Goal: Task Accomplishment & Management: Complete application form

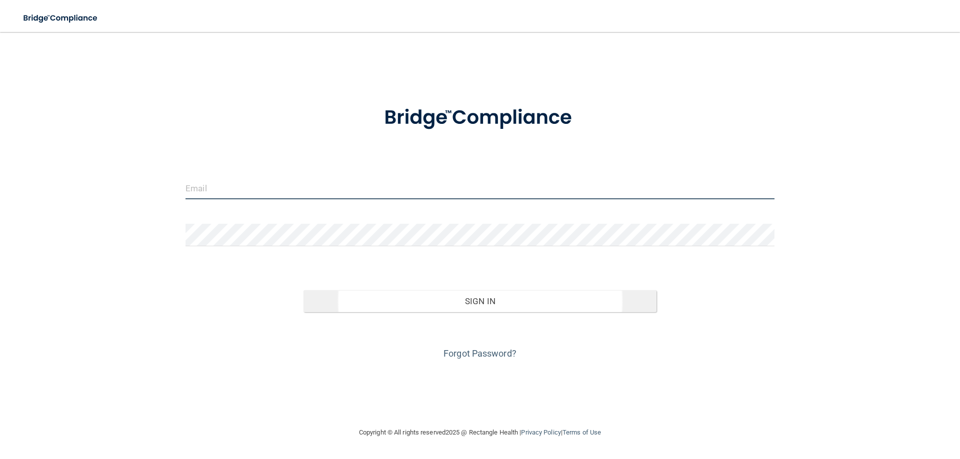
type input "[PERSON_NAME][EMAIL_ADDRESS][DOMAIN_NAME]"
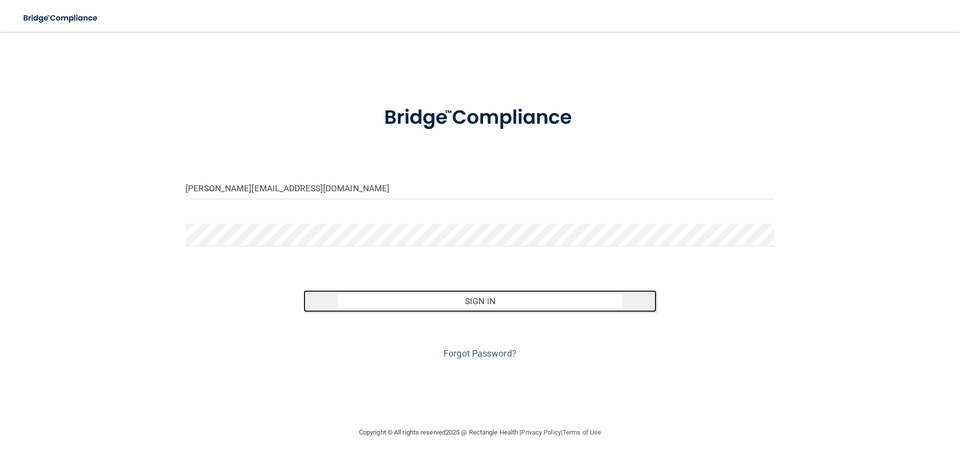
drag, startPoint x: 470, startPoint y: 295, endPoint x: 512, endPoint y: 293, distance: 41.5
click at [470, 295] on button "Sign In" at bounding box center [479, 301] width 353 height 22
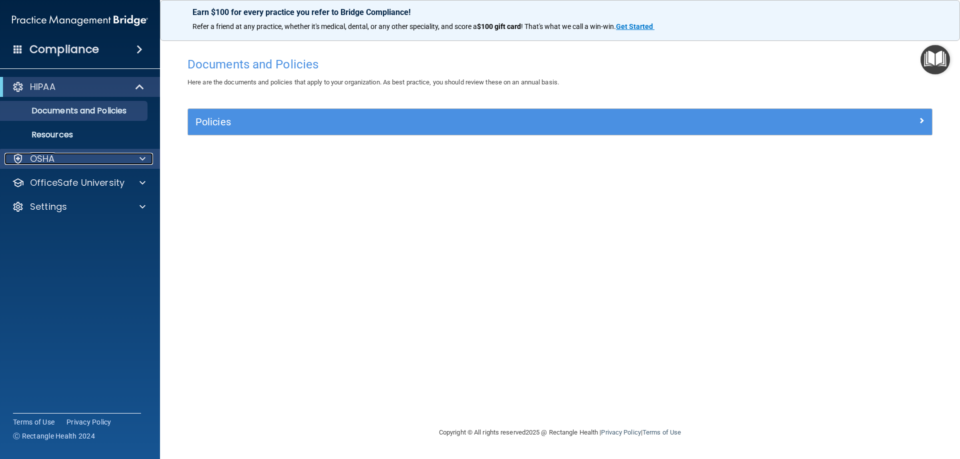
click at [144, 161] on span at bounding box center [142, 159] width 6 height 12
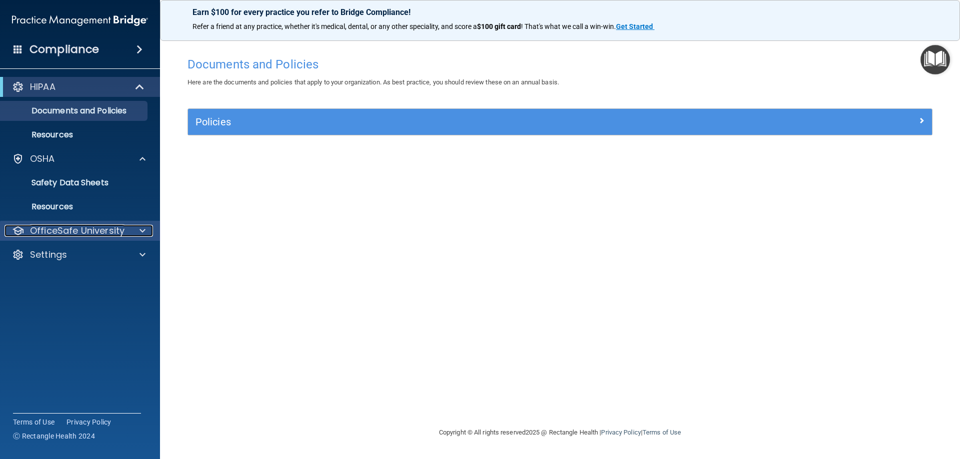
click at [139, 227] on div at bounding box center [140, 231] width 25 height 12
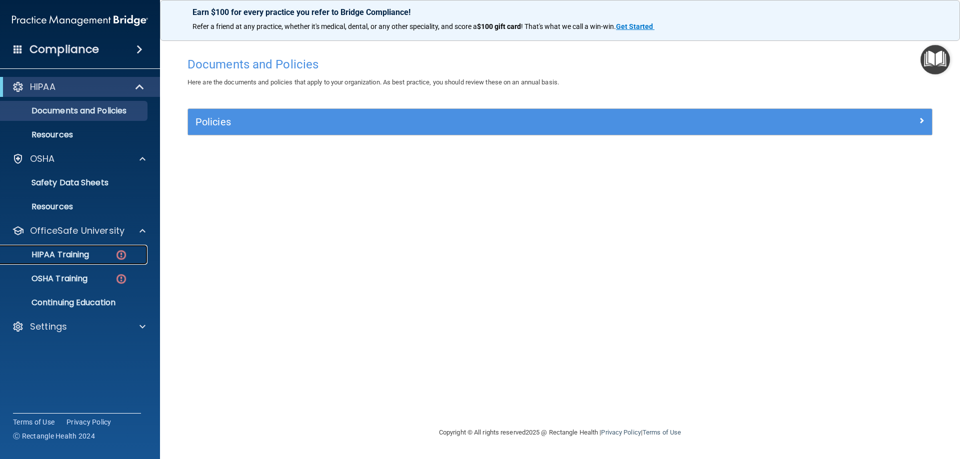
click at [75, 259] on p "HIPAA Training" at bounding box center [47, 255] width 82 height 10
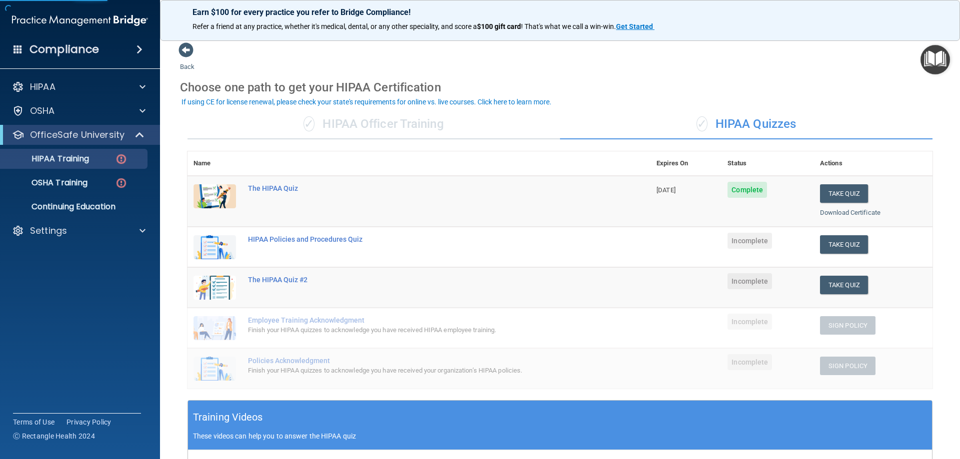
click at [328, 244] on td "HIPAA Policies and Procedures Quiz" at bounding box center [446, 247] width 408 height 40
click at [283, 238] on div "HIPAA Policies and Procedures Quiz" at bounding box center [424, 239] width 352 height 8
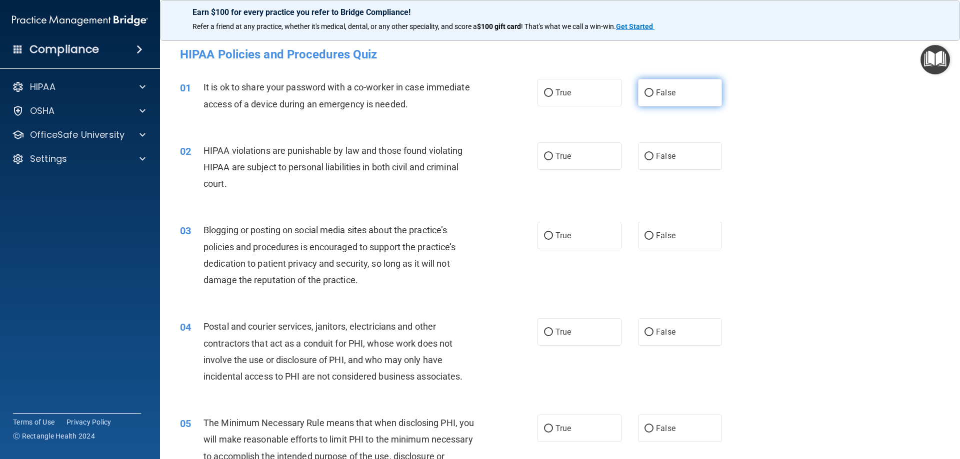
click at [648, 91] on input "False" at bounding box center [648, 92] width 9 height 7
radio input "true"
click at [549, 150] on label "True" at bounding box center [579, 155] width 84 height 27
click at [549, 153] on input "True" at bounding box center [548, 156] width 9 height 7
radio input "true"
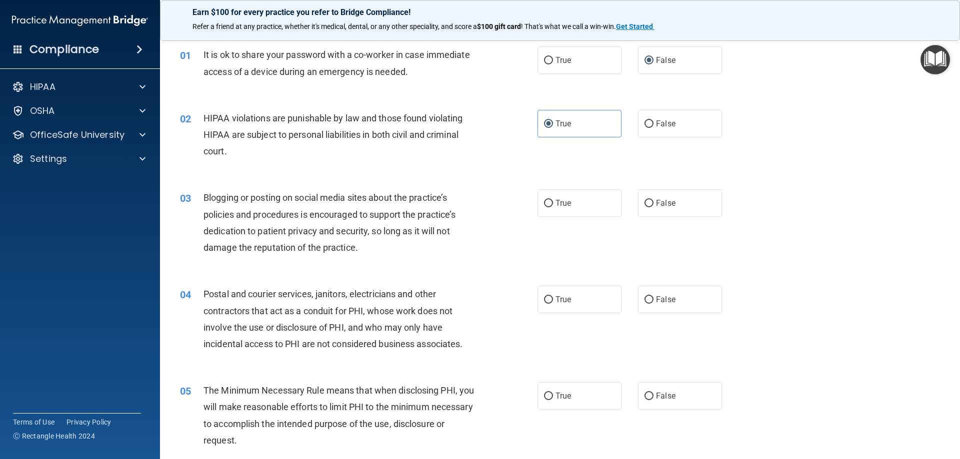
scroll to position [50, 0]
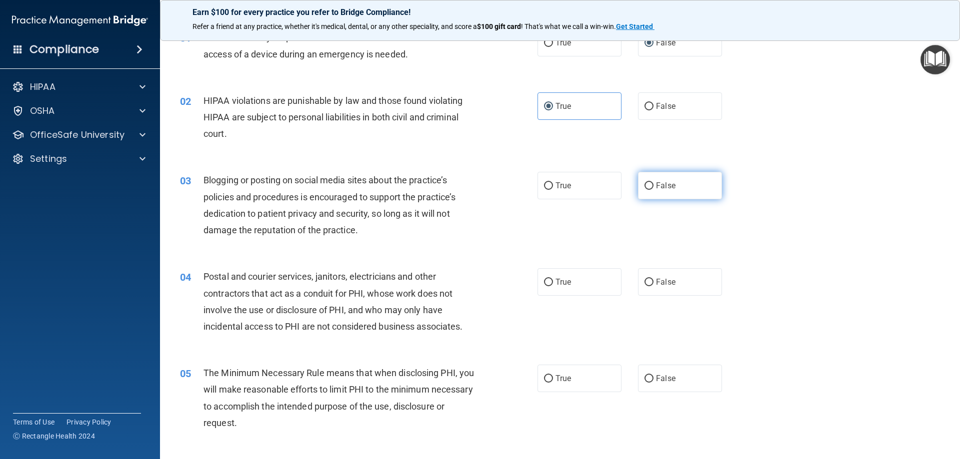
click at [649, 193] on label "False" at bounding box center [680, 185] width 84 height 27
click at [649, 190] on input "False" at bounding box center [648, 185] width 9 height 7
radio input "true"
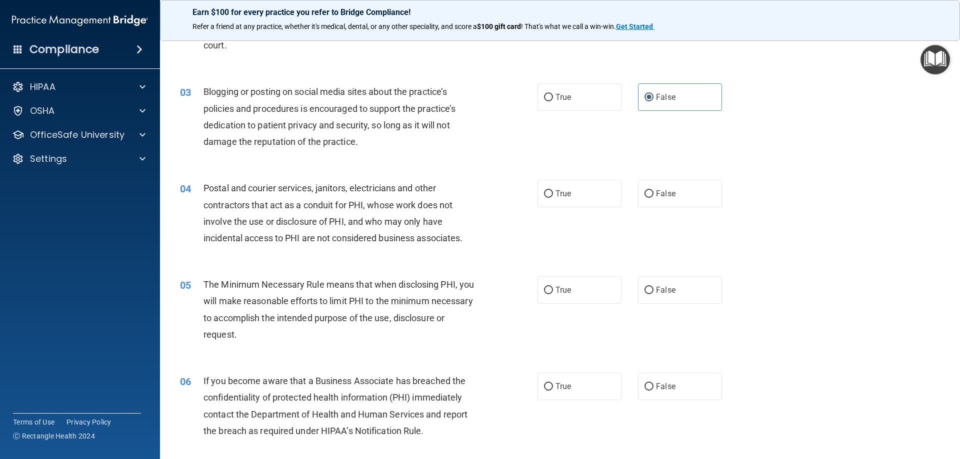
scroll to position [150, 0]
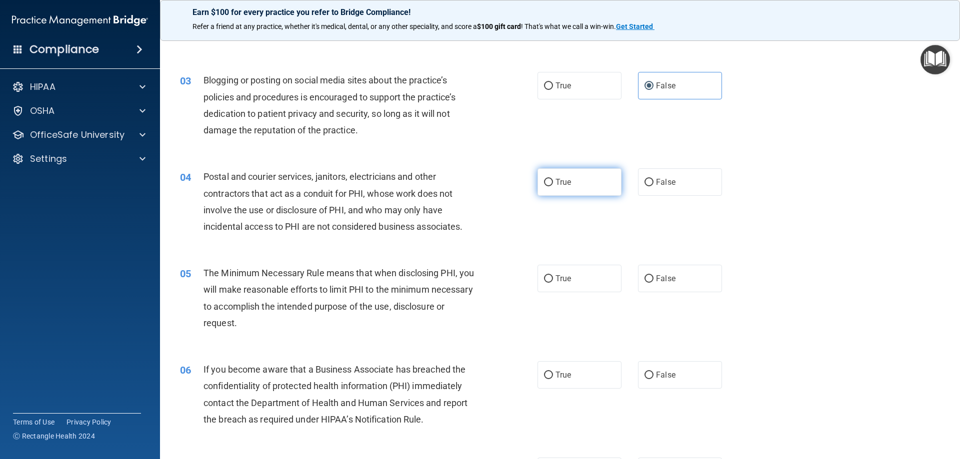
click at [584, 180] on label "True" at bounding box center [579, 181] width 84 height 27
click at [553, 180] on input "True" at bounding box center [548, 182] width 9 height 7
radio input "true"
click at [644, 182] on input "False" at bounding box center [648, 182] width 9 height 7
radio input "true"
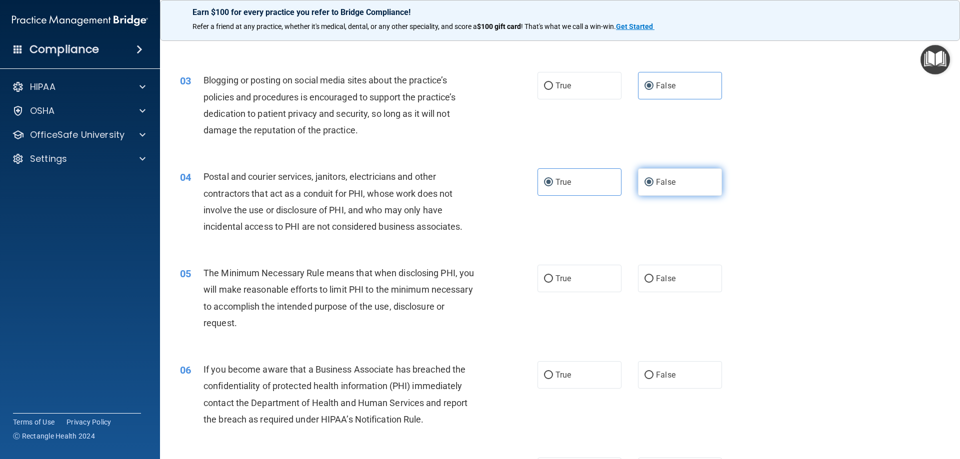
radio input "false"
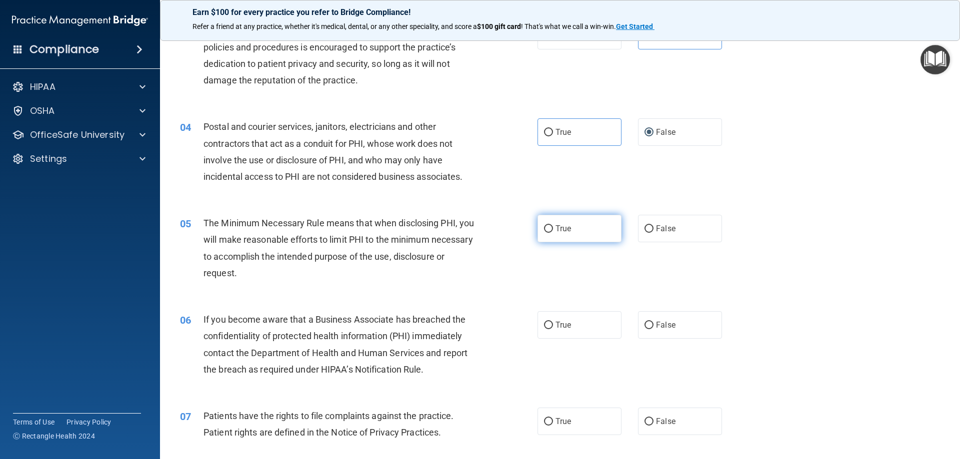
click at [562, 223] on label "True" at bounding box center [579, 228] width 84 height 27
click at [553, 225] on input "True" at bounding box center [548, 228] width 9 height 7
radio input "true"
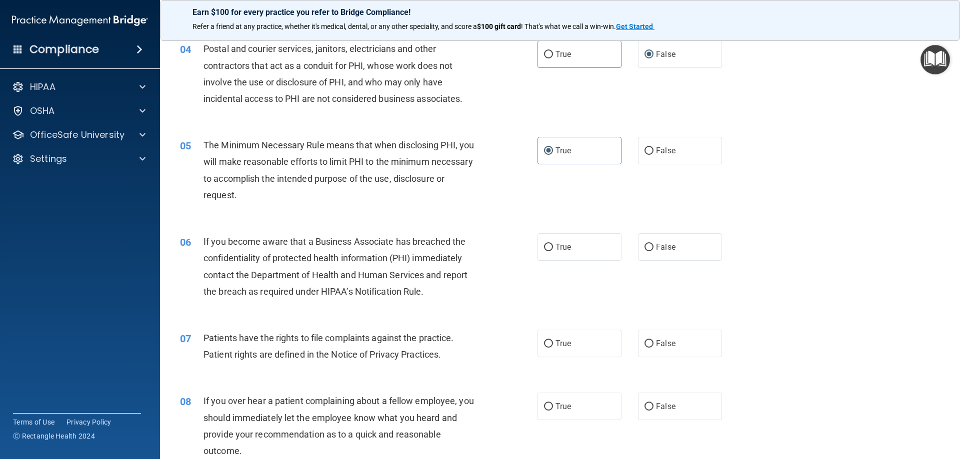
scroll to position [300, 0]
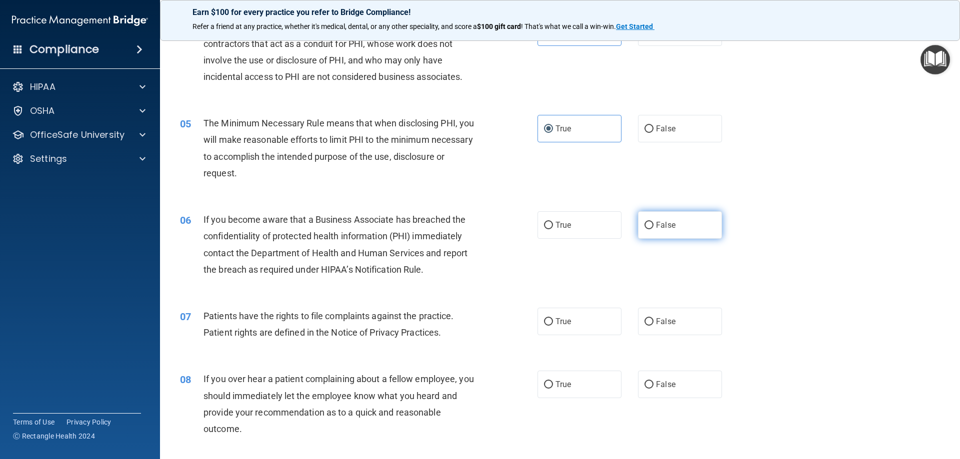
click at [638, 220] on label "False" at bounding box center [680, 224] width 84 height 27
click at [644, 222] on input "False" at bounding box center [648, 225] width 9 height 7
radio input "true"
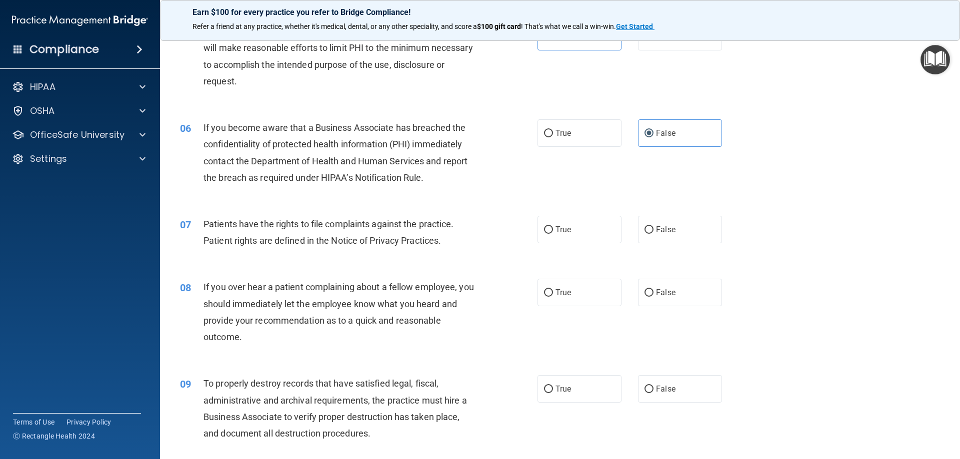
scroll to position [400, 0]
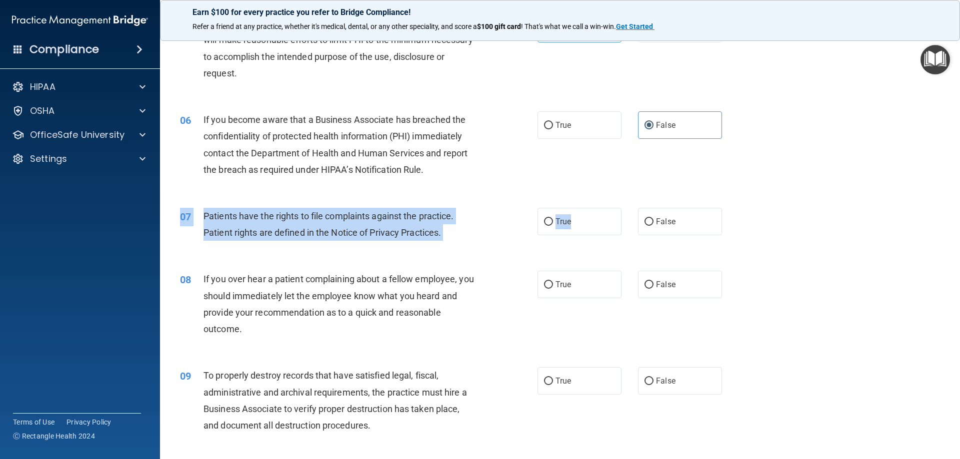
click at [592, 235] on div "07 Patients have the rights to file complaints against the practice. Patient ri…" at bounding box center [559, 226] width 775 height 63
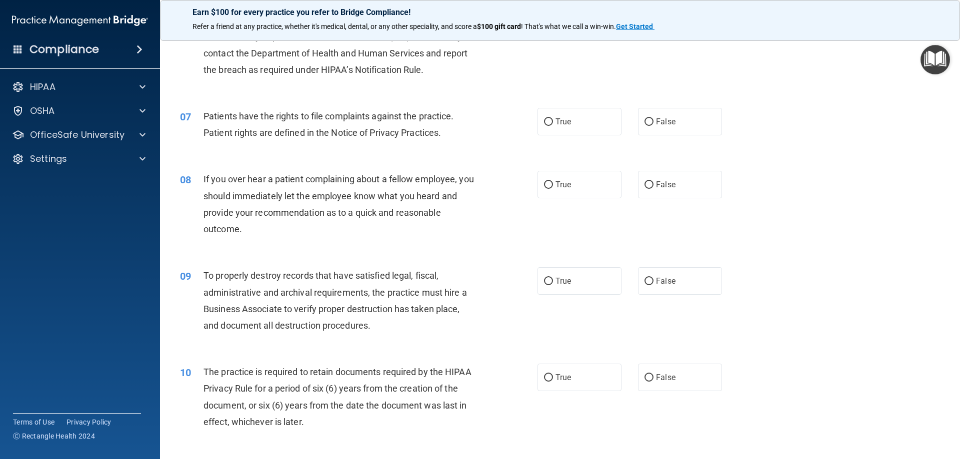
click at [410, 233] on div "If you over hear a patient complaining about a fellow employee, you should imme…" at bounding box center [342, 204] width 279 height 66
click at [688, 204] on div "08 If you over hear a patient complaining about a fellow employee, you should i…" at bounding box center [559, 206] width 775 height 96
click at [685, 197] on label "False" at bounding box center [680, 184] width 84 height 27
click at [653, 189] on input "False" at bounding box center [648, 184] width 9 height 7
radio input "true"
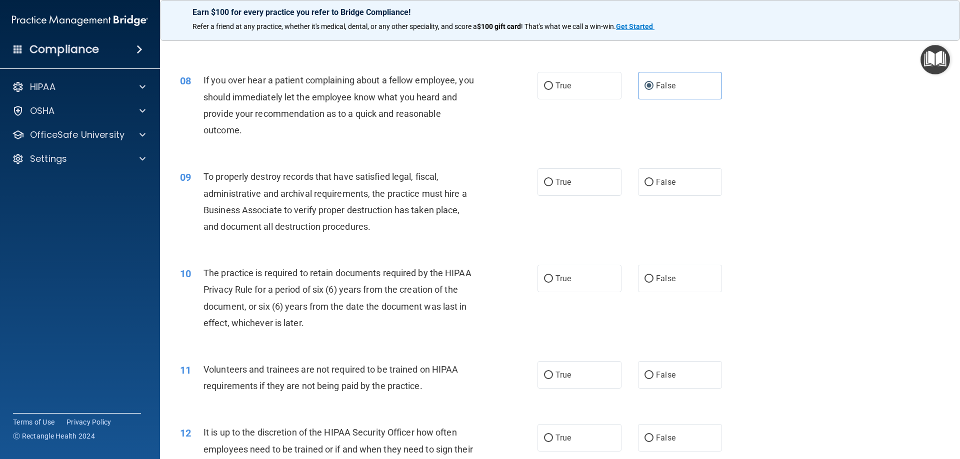
scroll to position [600, 0]
click at [559, 185] on span "True" at bounding box center [562, 180] width 15 height 9
click at [553, 185] on input "True" at bounding box center [548, 181] width 9 height 7
radio input "true"
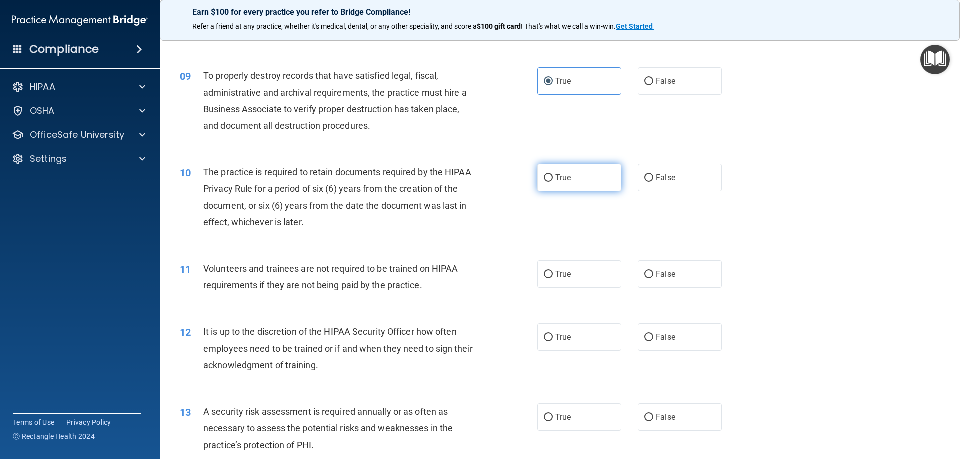
click at [549, 172] on label "True" at bounding box center [579, 177] width 84 height 27
click at [549, 174] on input "True" at bounding box center [548, 177] width 9 height 7
radio input "true"
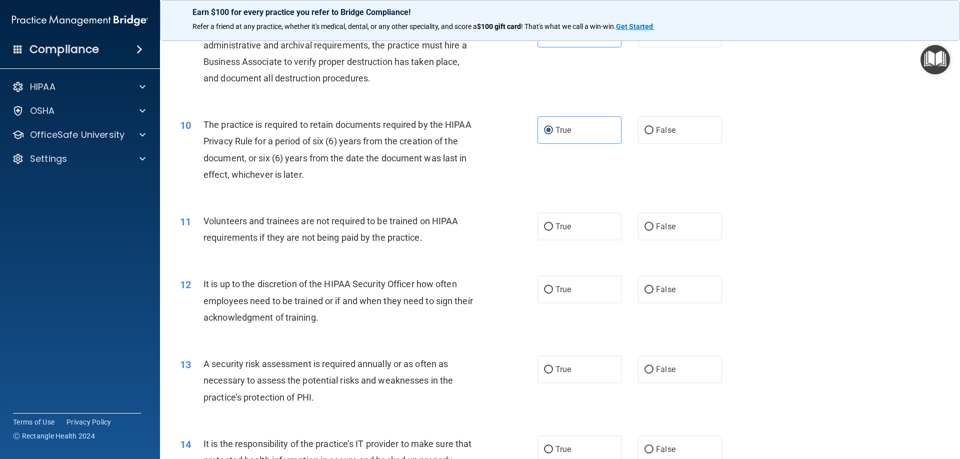
scroll to position [800, 0]
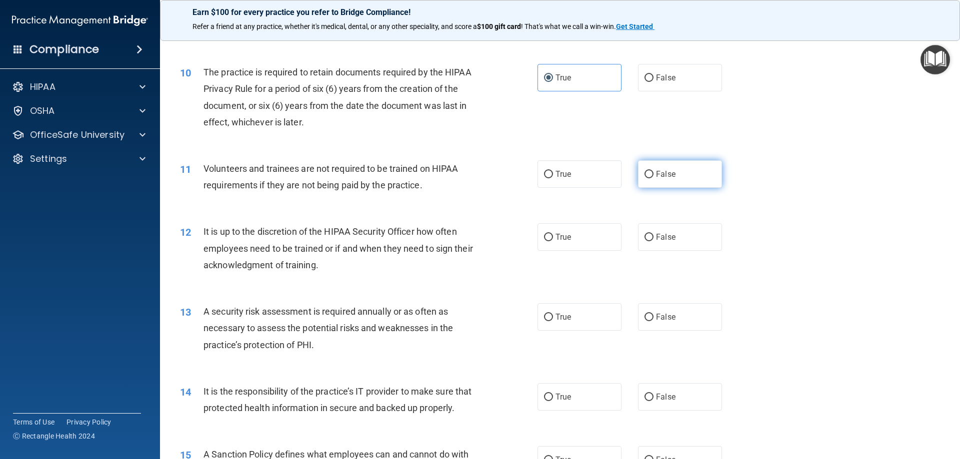
click at [653, 173] on label "False" at bounding box center [680, 173] width 84 height 27
click at [653, 173] on input "False" at bounding box center [648, 174] width 9 height 7
radio input "true"
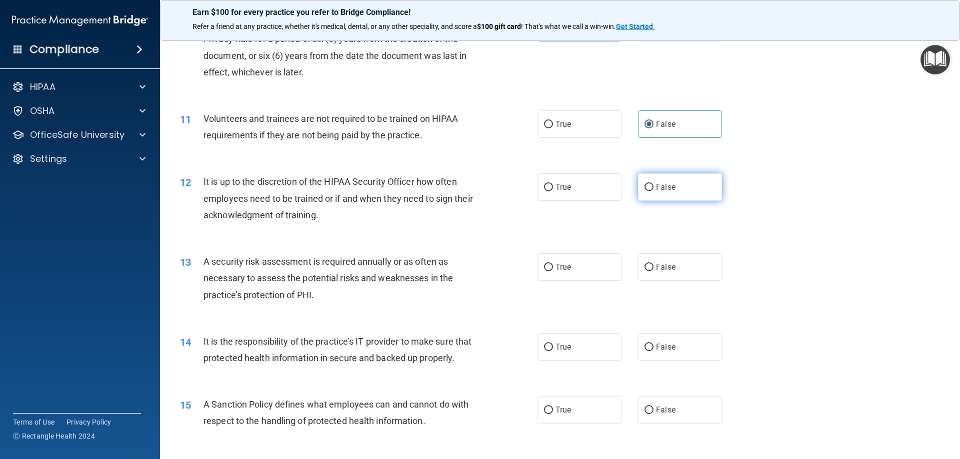
click at [644, 197] on label "False" at bounding box center [680, 186] width 84 height 27
click at [644, 191] on input "False" at bounding box center [648, 187] width 9 height 7
radio input "true"
